Goal: Communication & Community: Participate in discussion

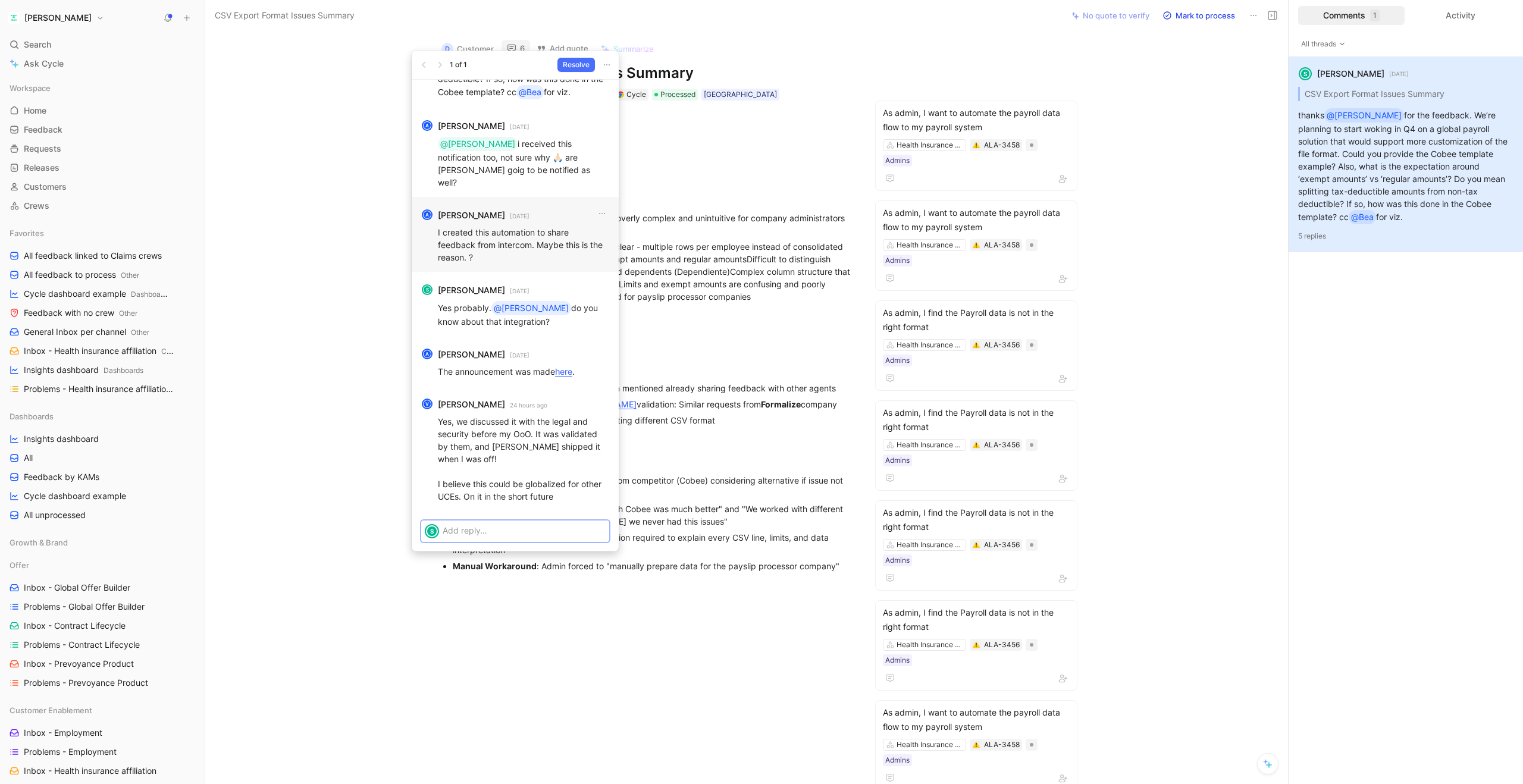
scroll to position [9, 0]
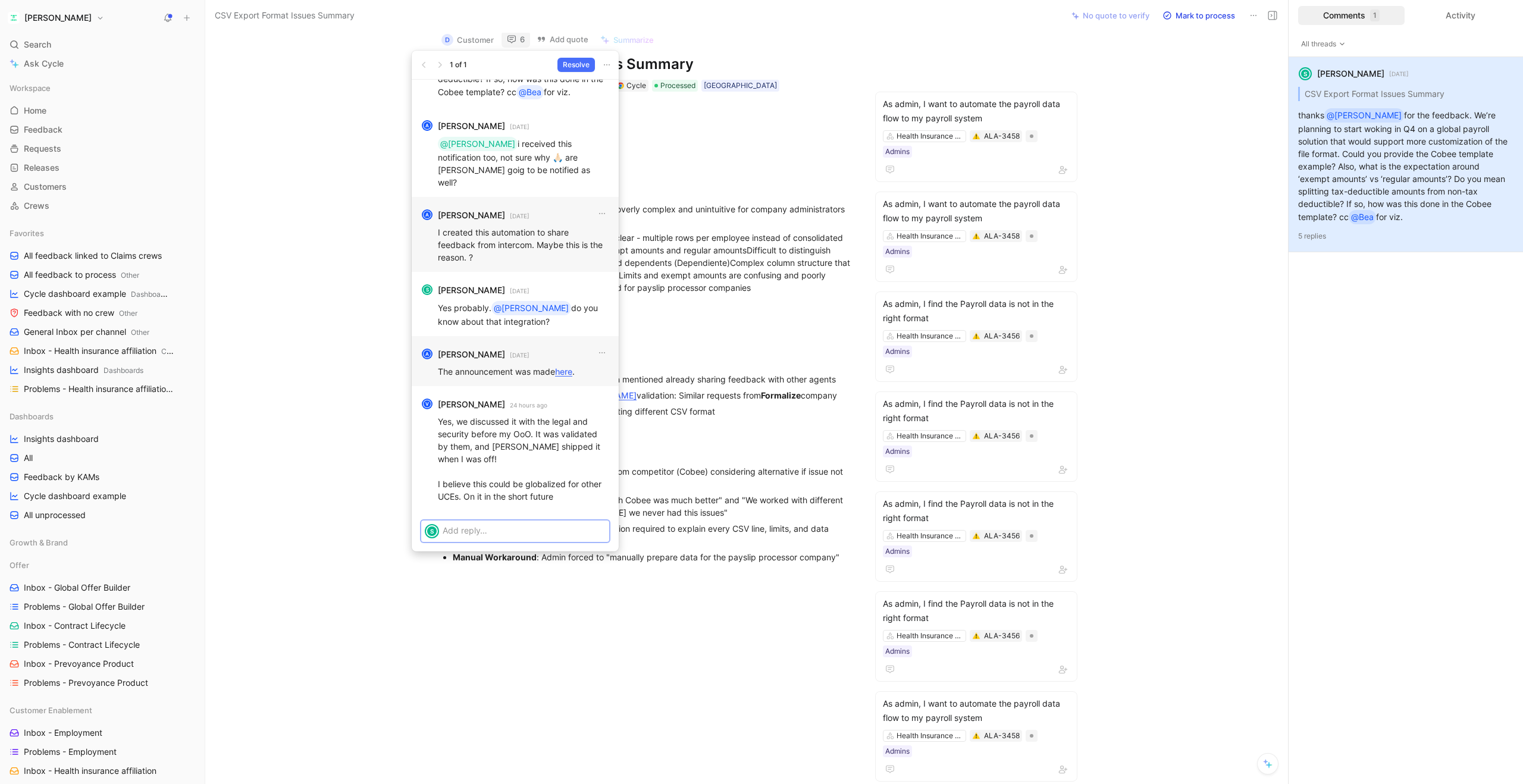
click at [568, 372] on link "here" at bounding box center [563, 371] width 17 height 10
click at [501, 530] on p at bounding box center [524, 530] width 163 height 12
click at [591, 561] on span "Send" at bounding box center [591, 561] width 18 height 12
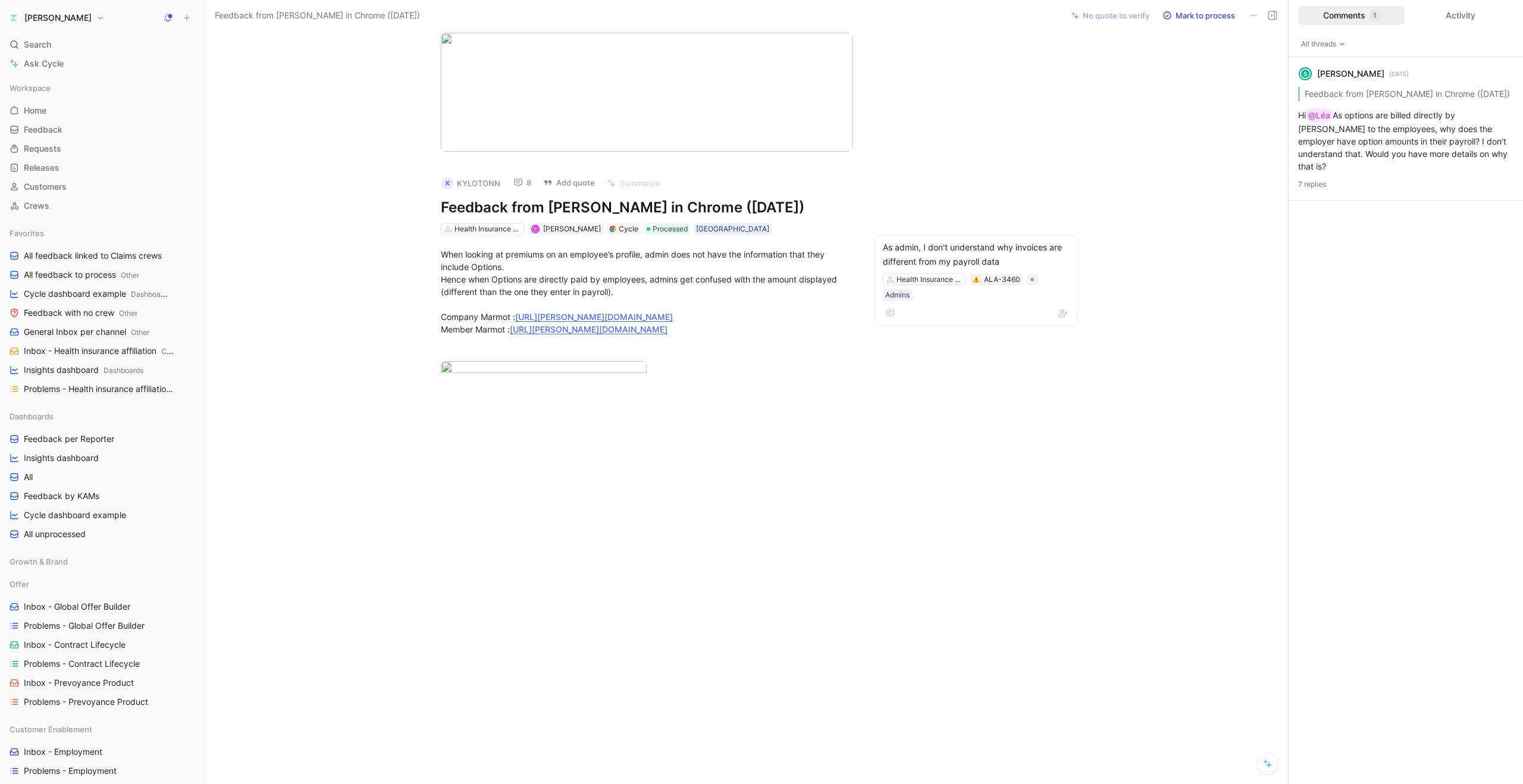
click at [519, 182] on icon at bounding box center [518, 182] width 10 height 10
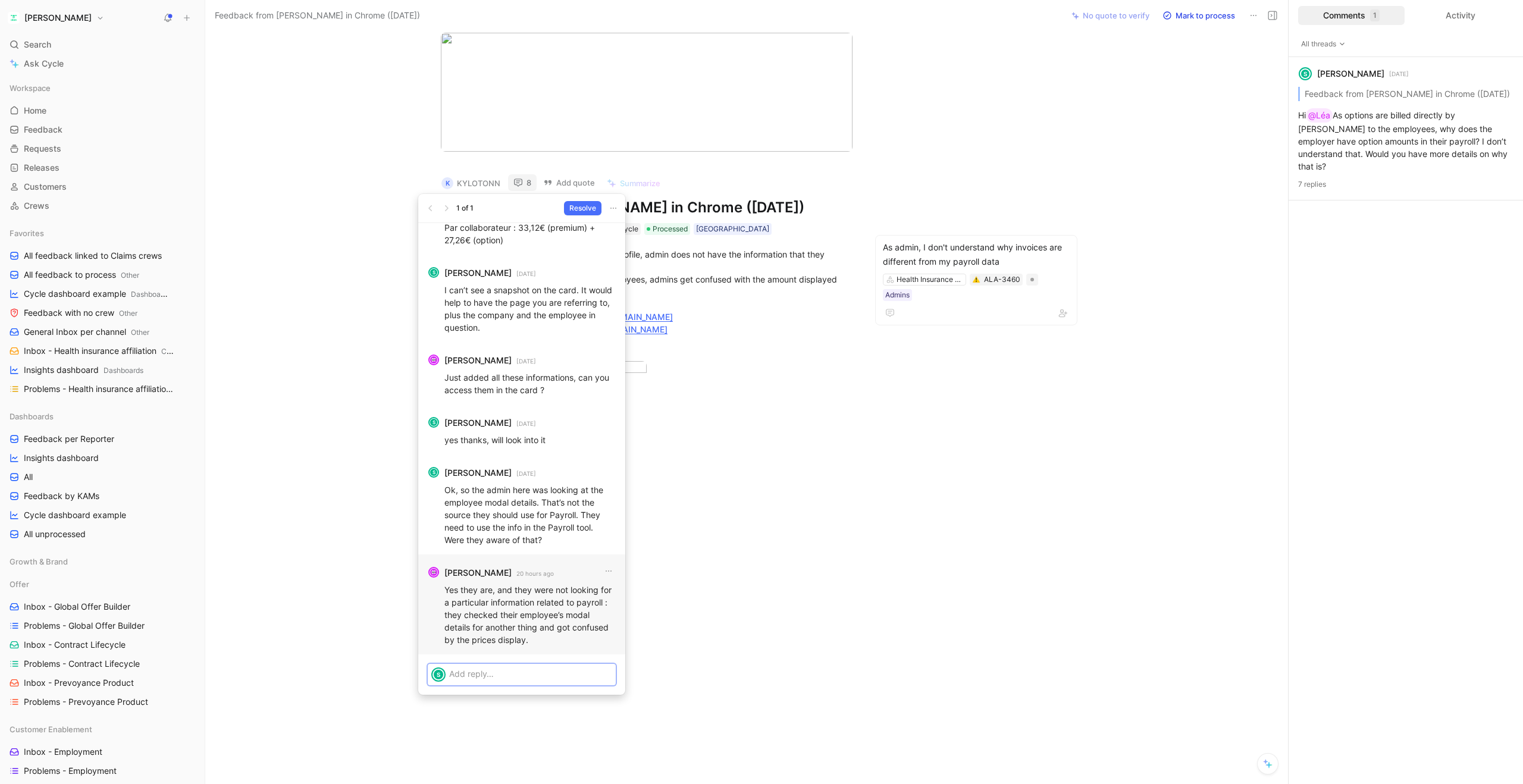
click at [502, 674] on p at bounding box center [530, 673] width 163 height 12
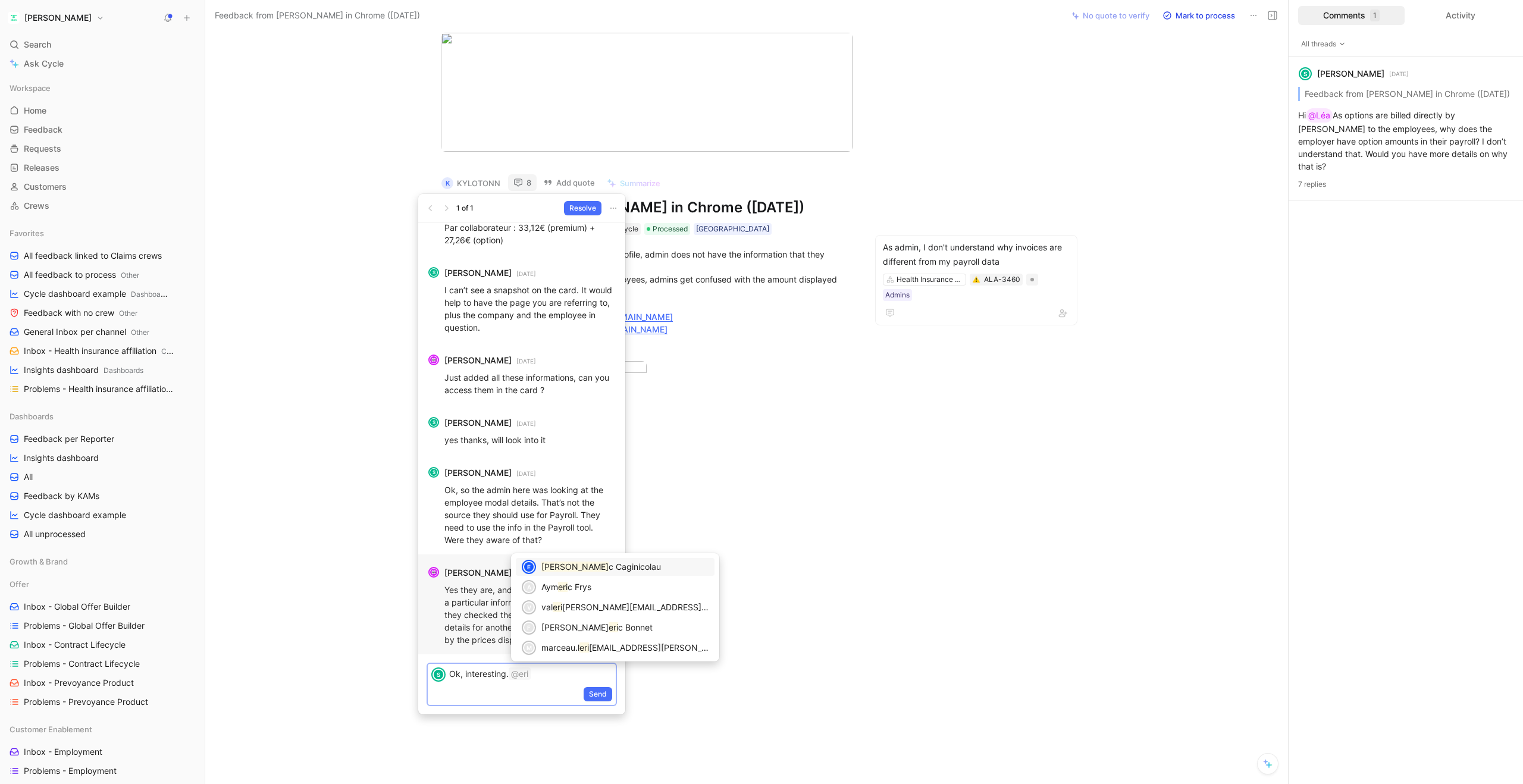
click at [609, 566] on span "c Caginicolau" at bounding box center [635, 566] width 52 height 10
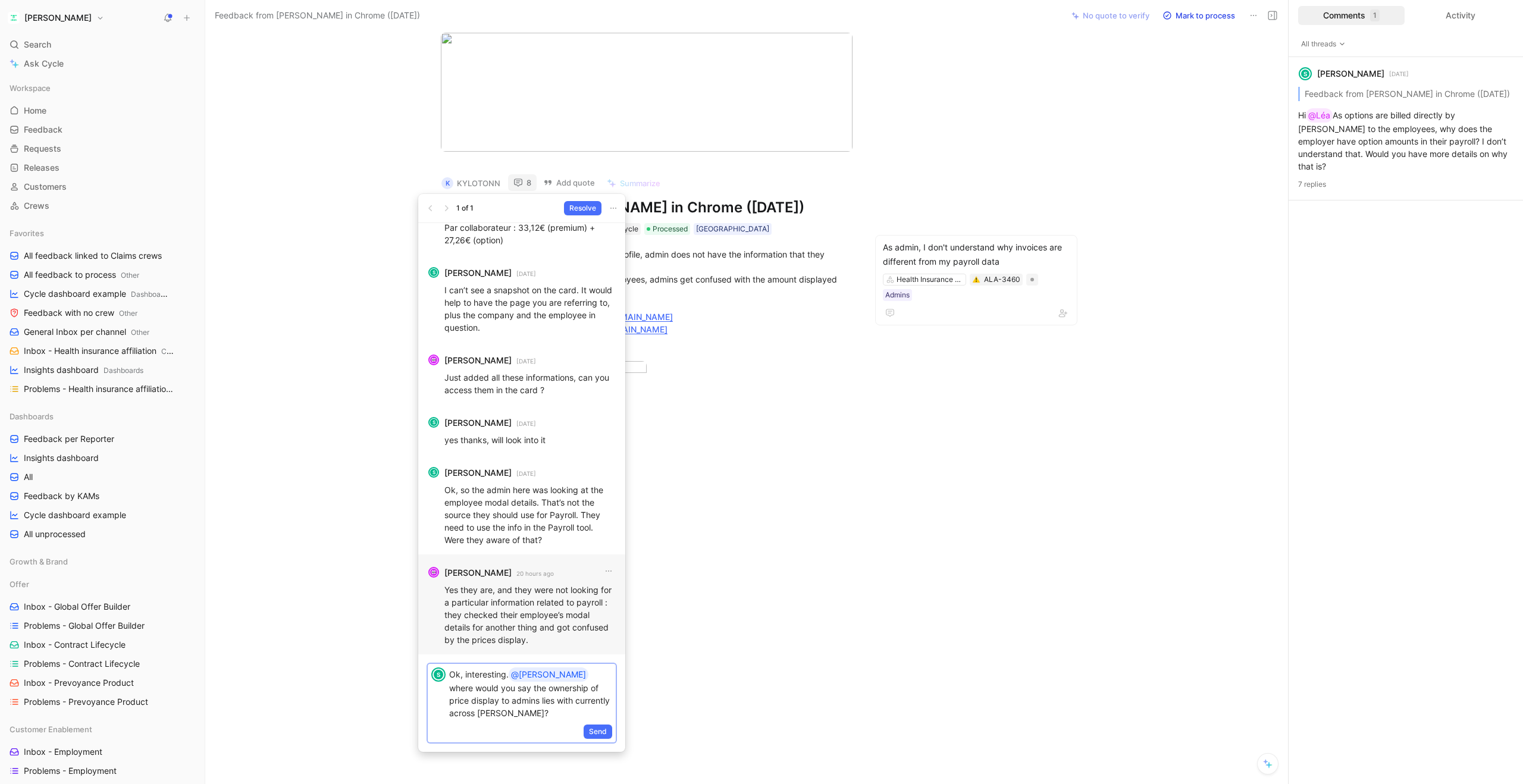
click at [479, 703] on p "Ok, interesting. @Eric where would you say the ownership of price display to ad…" at bounding box center [530, 693] width 163 height 52
click at [535, 689] on p "Ok, interesting. @Eric where would you say the ownership of price display to ad…" at bounding box center [530, 699] width 163 height 64
click at [594, 738] on span "Send" at bounding box center [597, 744] width 18 height 12
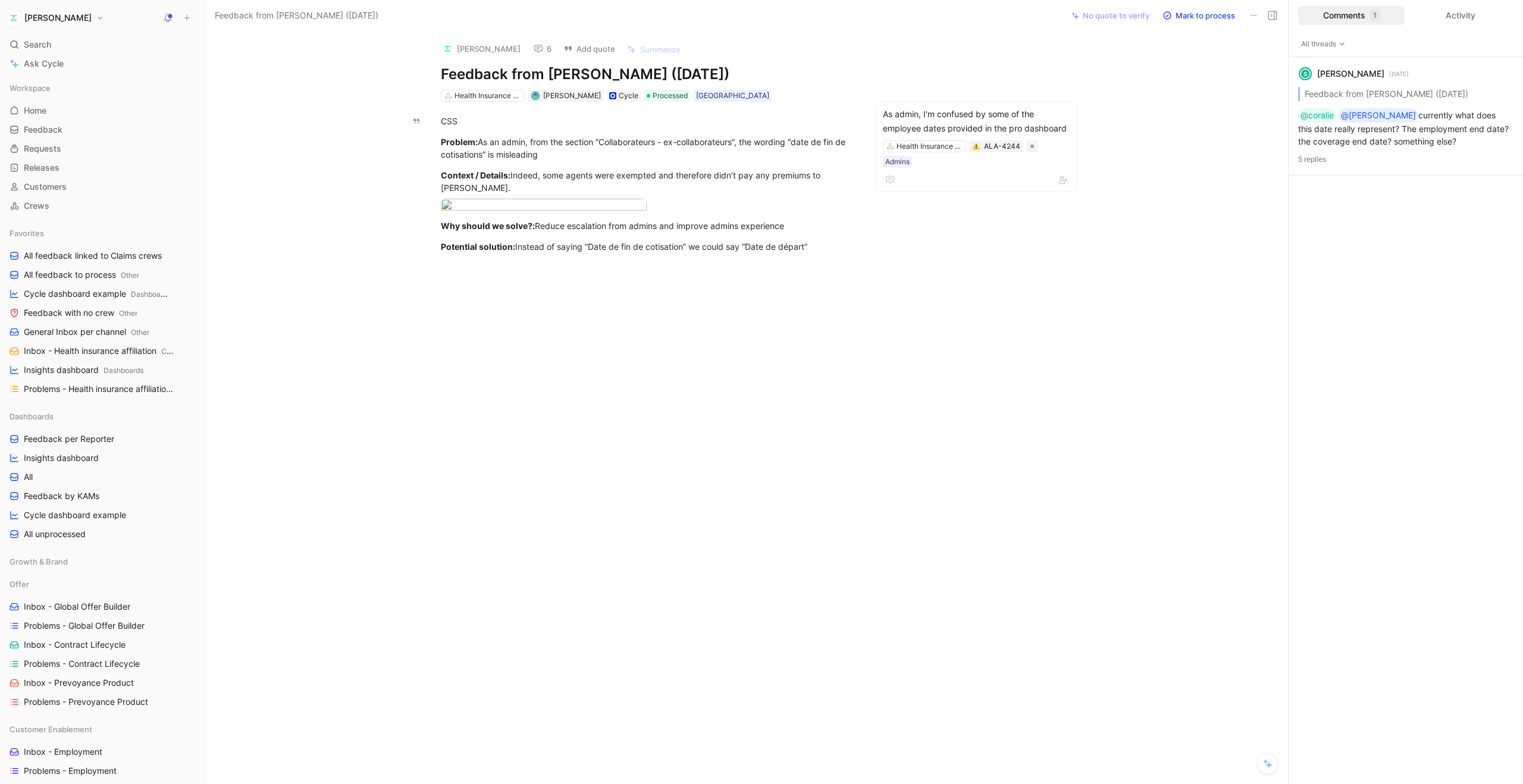
click at [533, 50] on icon at bounding box center [538, 48] width 10 height 10
click at [533, 48] on icon at bounding box center [538, 48] width 10 height 10
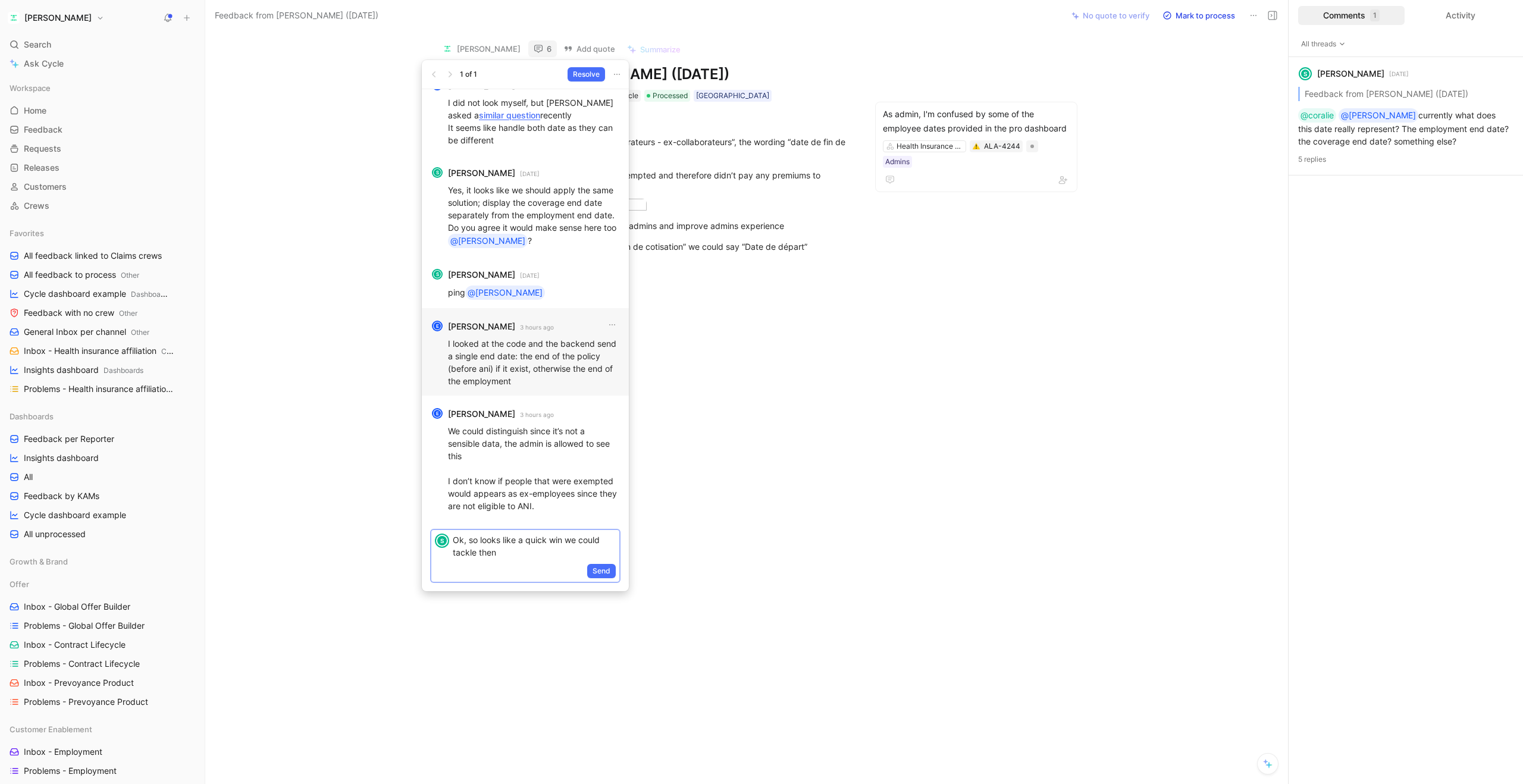
click at [518, 542] on p "Ok, so looks like a quick win we could tackle then" at bounding box center [534, 546] width 163 height 25
click at [608, 610] on span "Send" at bounding box center [601, 608] width 18 height 12
